Goal: Task Accomplishment & Management: Manage account settings

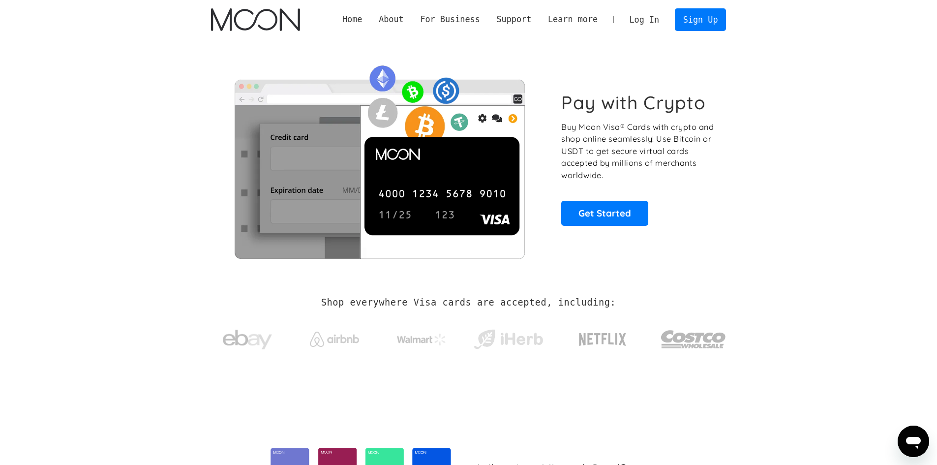
click at [654, 23] on link "Log In" at bounding box center [644, 20] width 46 height 22
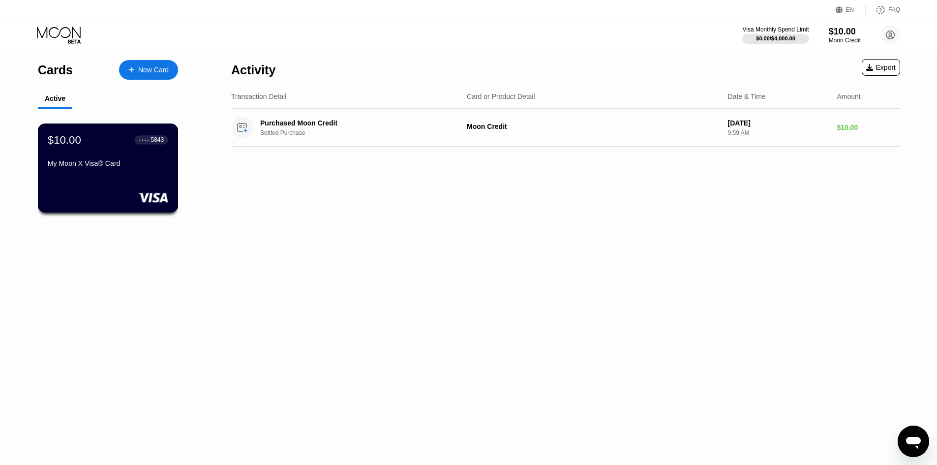
click at [108, 185] on div "$10.00 ● ● ● ● 5843 My Moon X Visa® Card" at bounding box center [108, 168] width 141 height 89
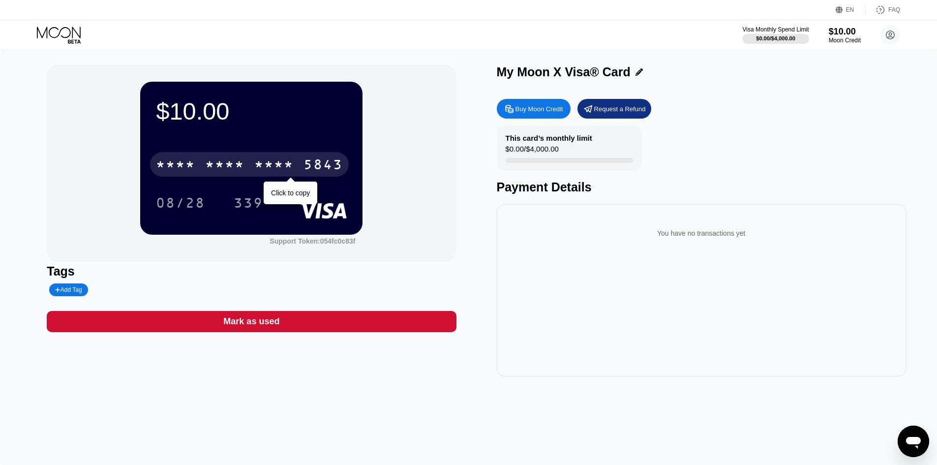
click at [227, 162] on div "* * * *" at bounding box center [224, 166] width 39 height 16
click at [304, 168] on div "[CREDIT_CARD_NUMBER]" at bounding box center [249, 164] width 199 height 25
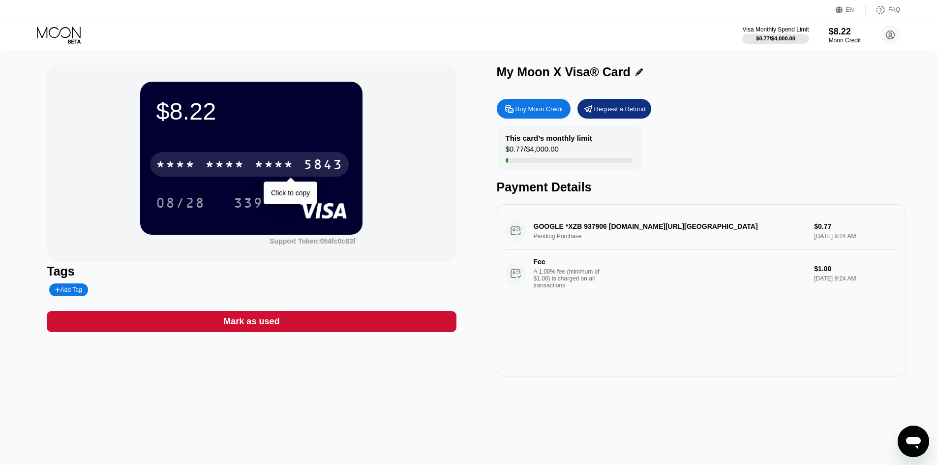
click at [225, 166] on div "* * * *" at bounding box center [224, 166] width 39 height 16
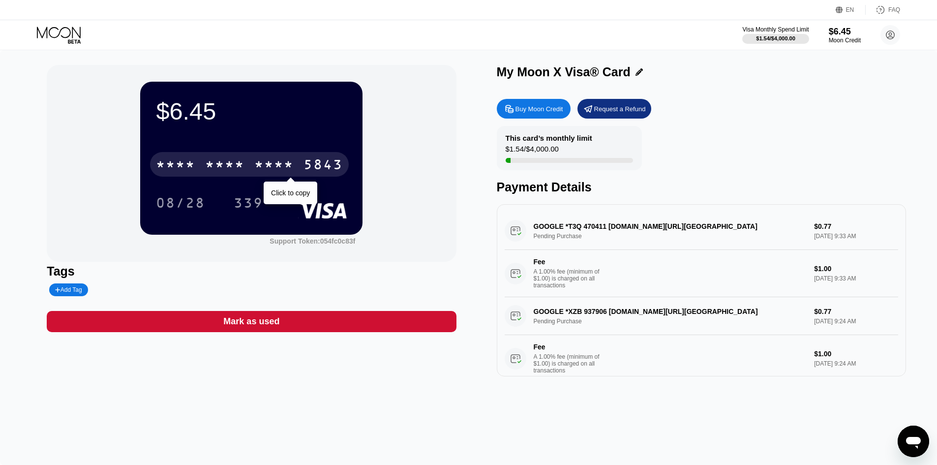
click at [188, 166] on div "* * * *" at bounding box center [175, 166] width 39 height 16
click at [194, 168] on div "* * * *" at bounding box center [175, 166] width 39 height 16
click at [196, 163] on div "[CREDIT_CARD_NUMBER]" at bounding box center [249, 164] width 199 height 25
